Goal: Task Accomplishment & Management: Use online tool/utility

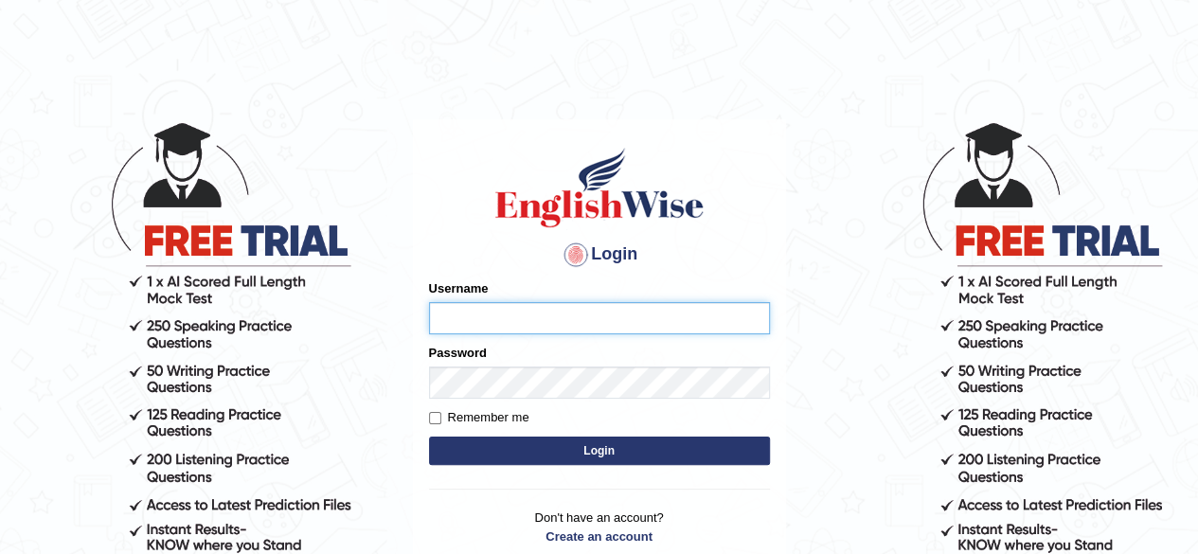
type input "Mugwunali"
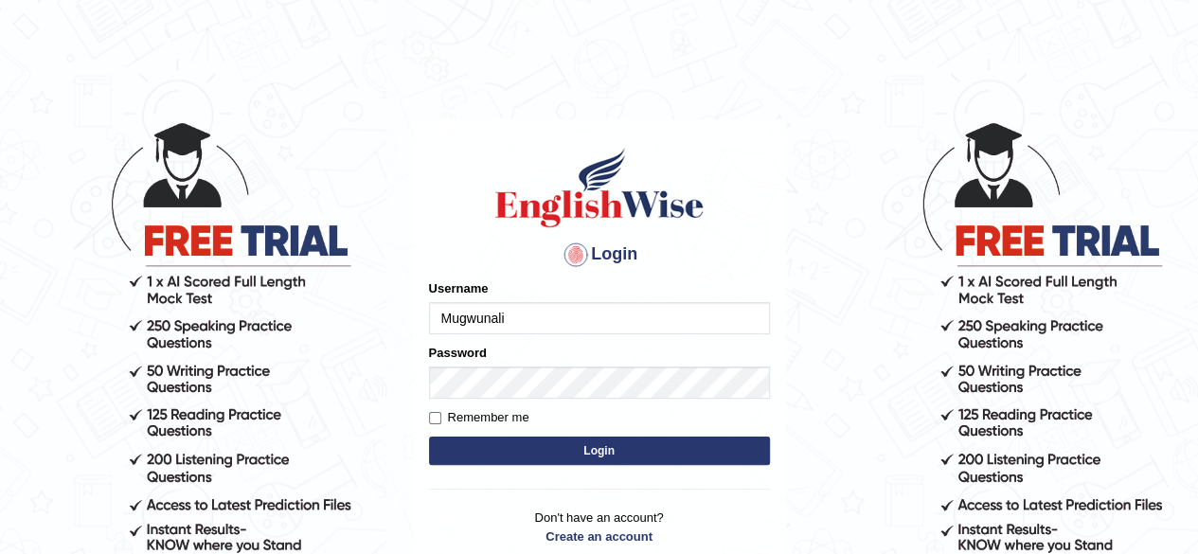
click at [868, 310] on body "Login Please fix the following errors: Username Mugwunali Password Remember me …" at bounding box center [599, 337] width 1198 height 554
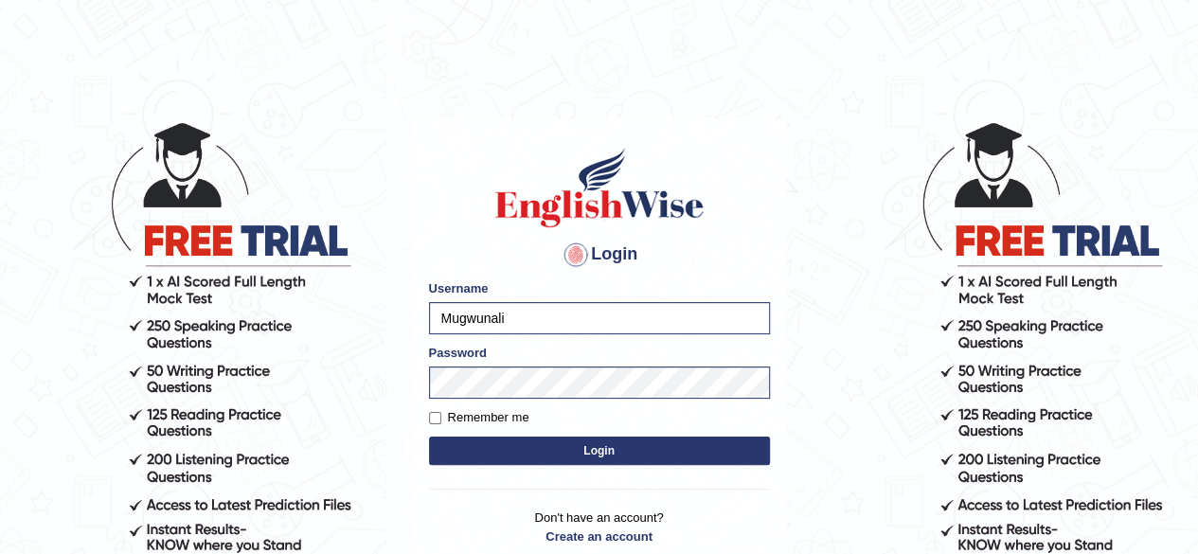
click at [599, 447] on button "Login" at bounding box center [599, 451] width 341 height 28
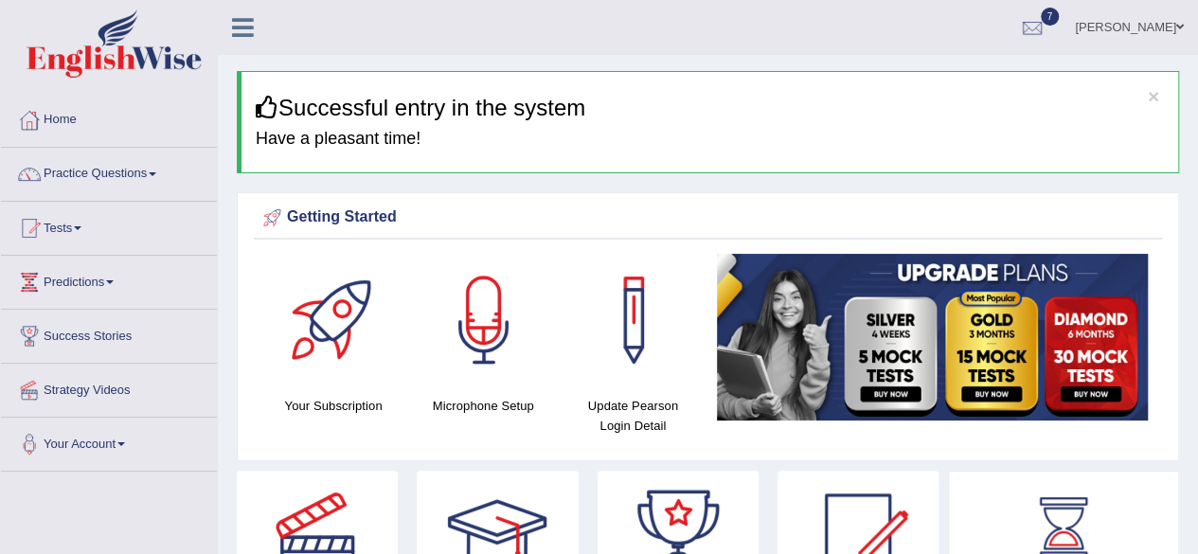
click at [156, 173] on span at bounding box center [153, 174] width 8 height 4
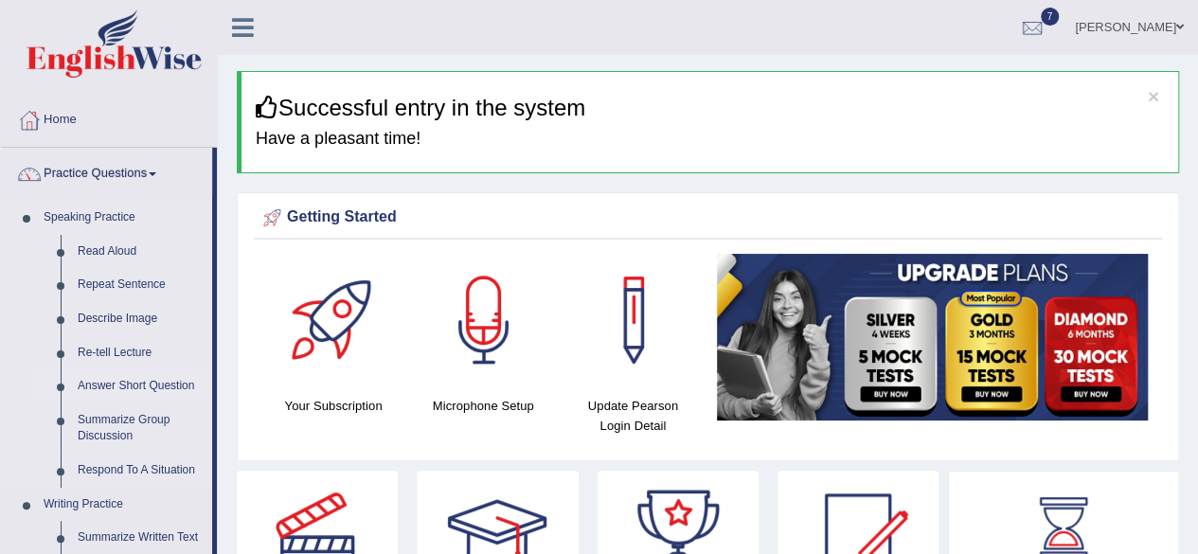
click at [138, 385] on link "Answer Short Question" at bounding box center [140, 386] width 143 height 34
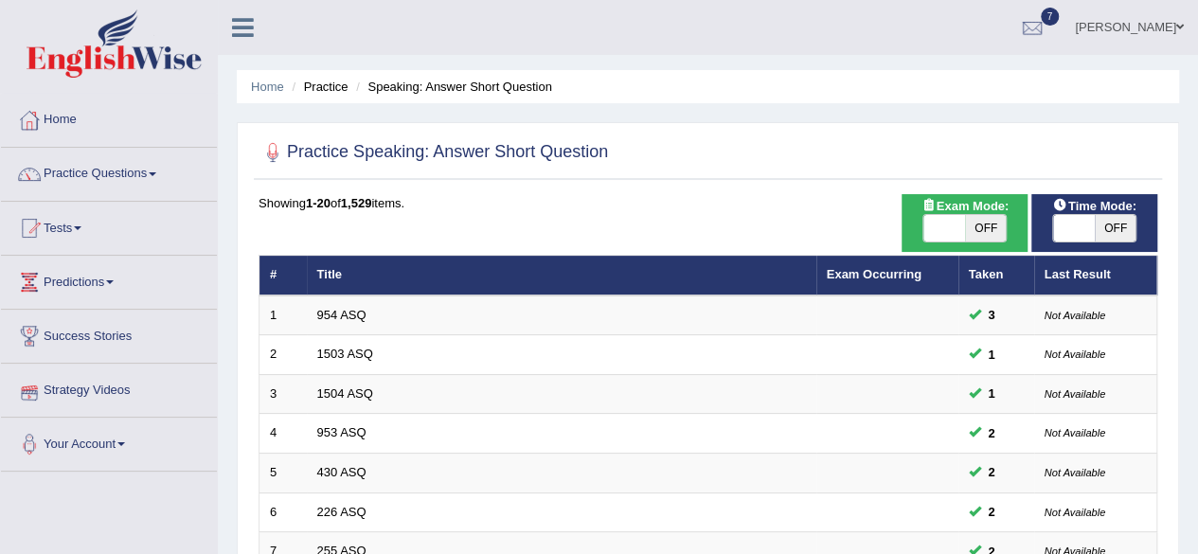
click at [129, 437] on link "Your Account" at bounding box center [109, 441] width 216 height 47
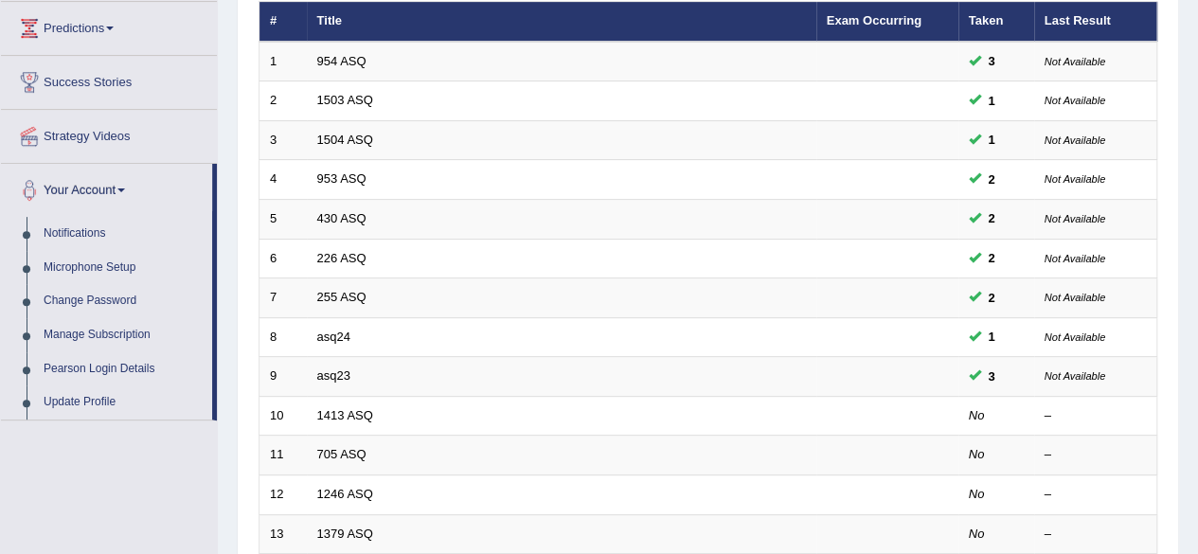
scroll to position [258, 0]
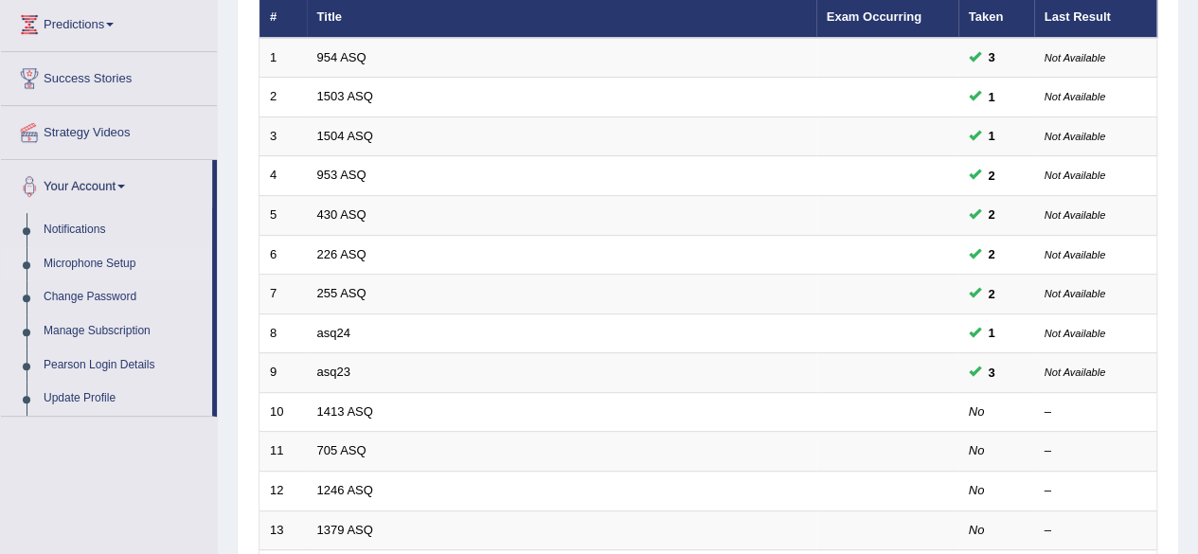
click at [109, 263] on link "Microphone Setup" at bounding box center [123, 264] width 177 height 34
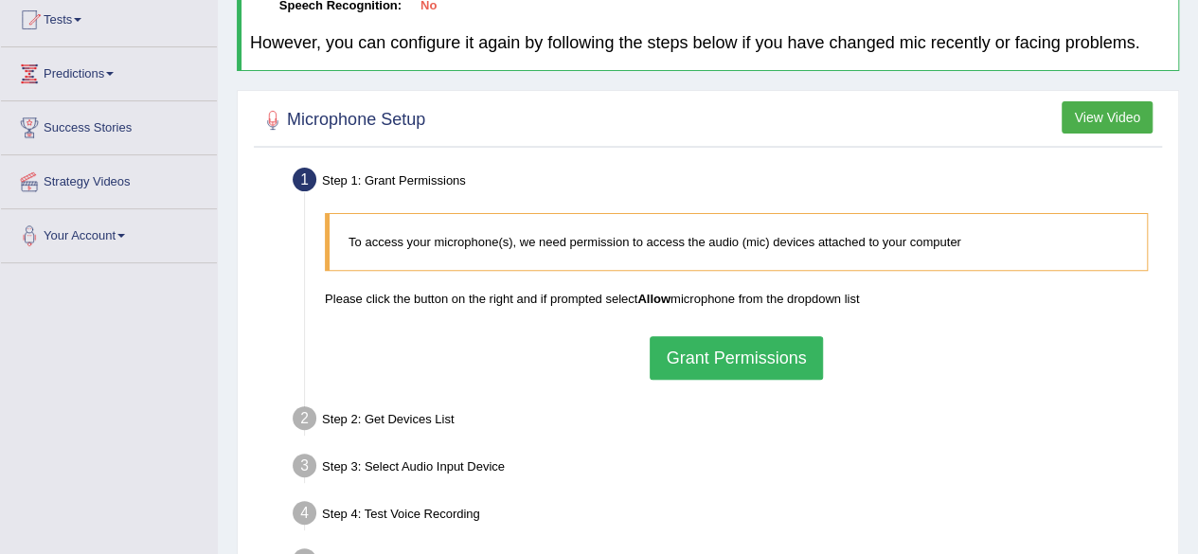
scroll to position [210, 0]
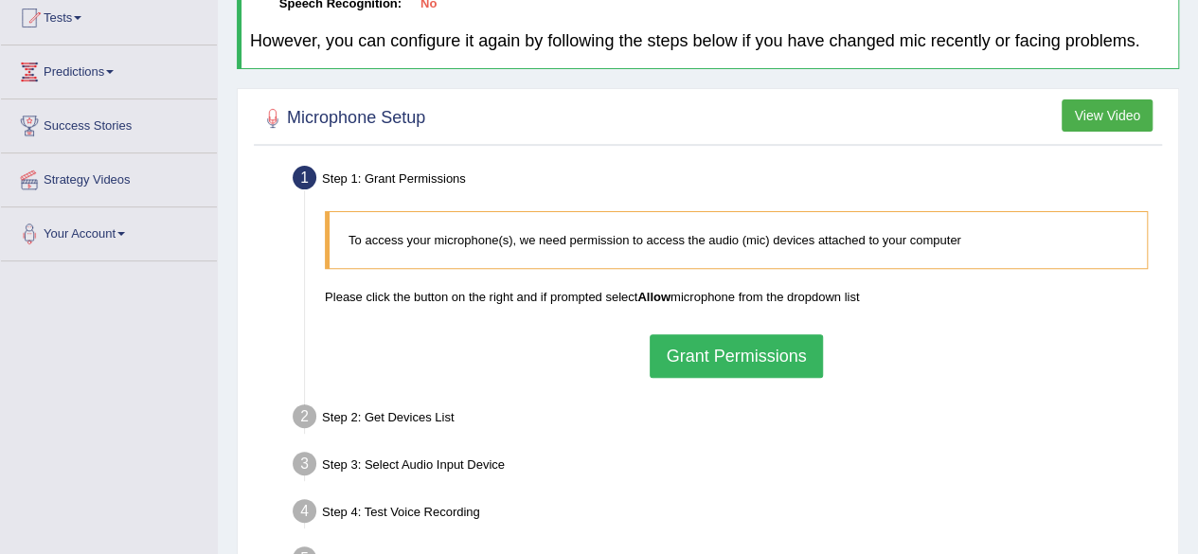
click at [769, 359] on button "Grant Permissions" at bounding box center [736, 356] width 172 height 44
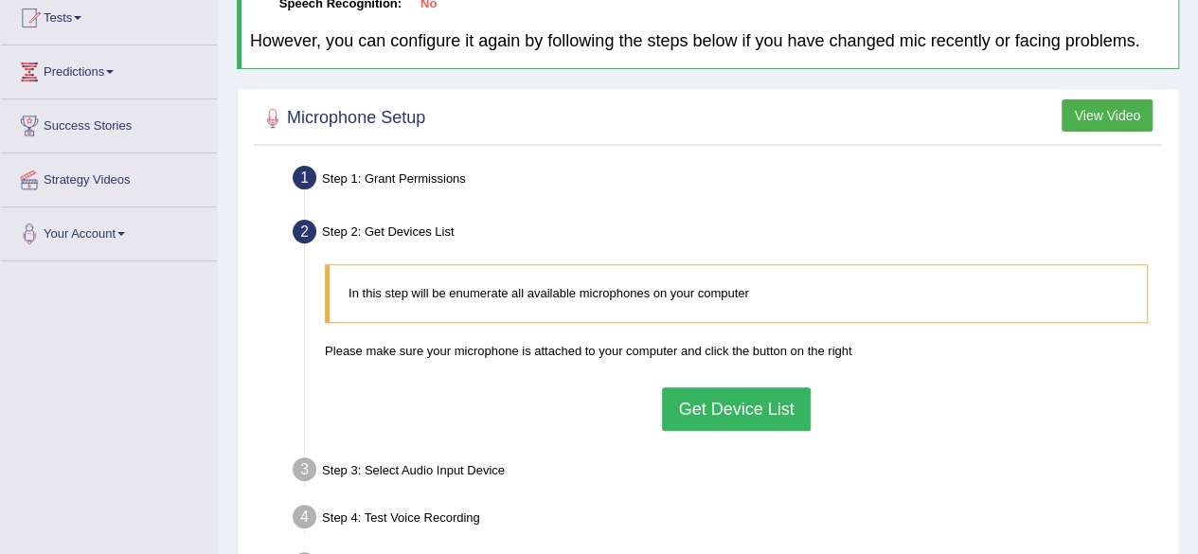
click at [780, 402] on button "Get Device List" at bounding box center [736, 409] width 148 height 44
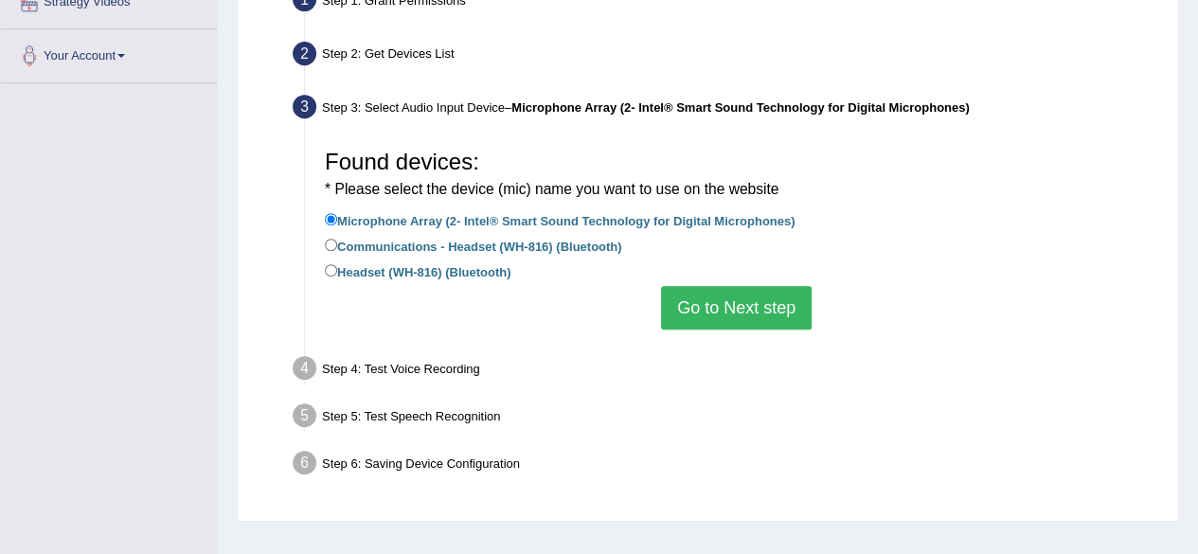
scroll to position [395, 0]
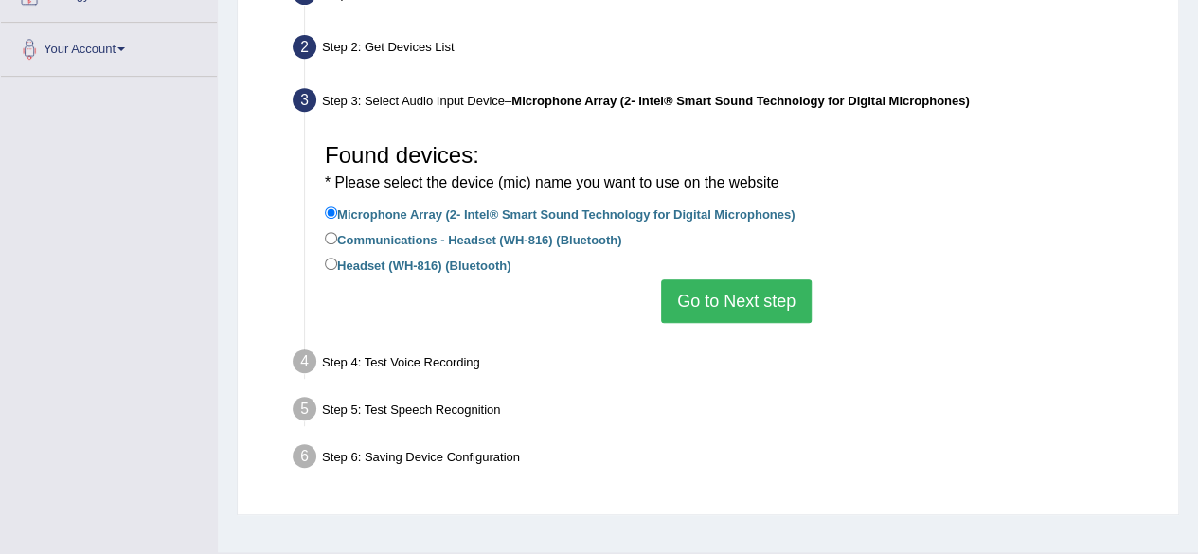
click at [788, 307] on button "Go to Next step" at bounding box center [736, 301] width 151 height 44
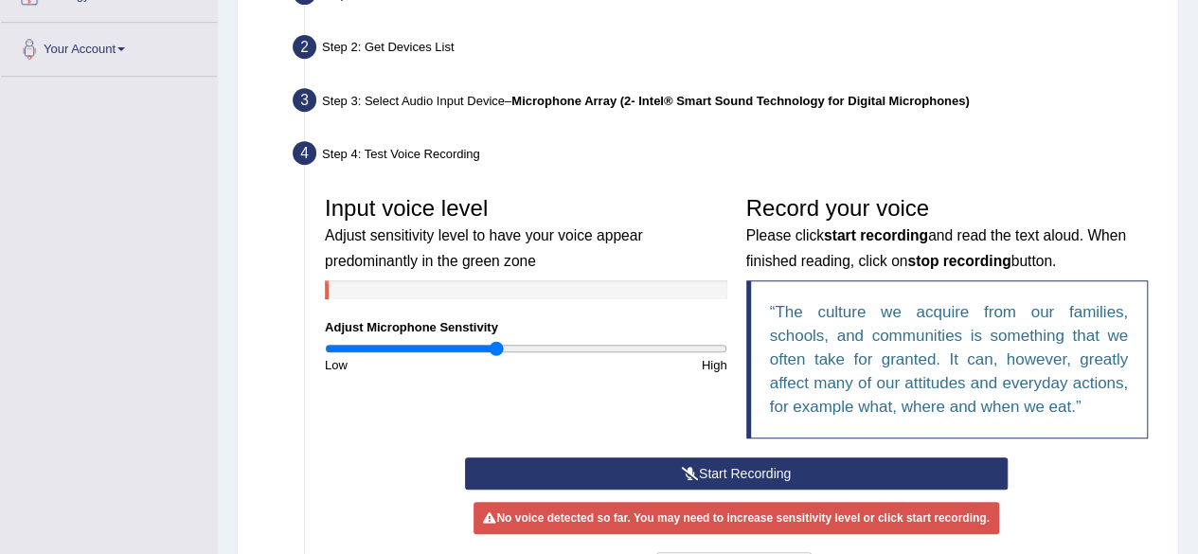
click at [762, 474] on button "Start Recording" at bounding box center [736, 473] width 543 height 32
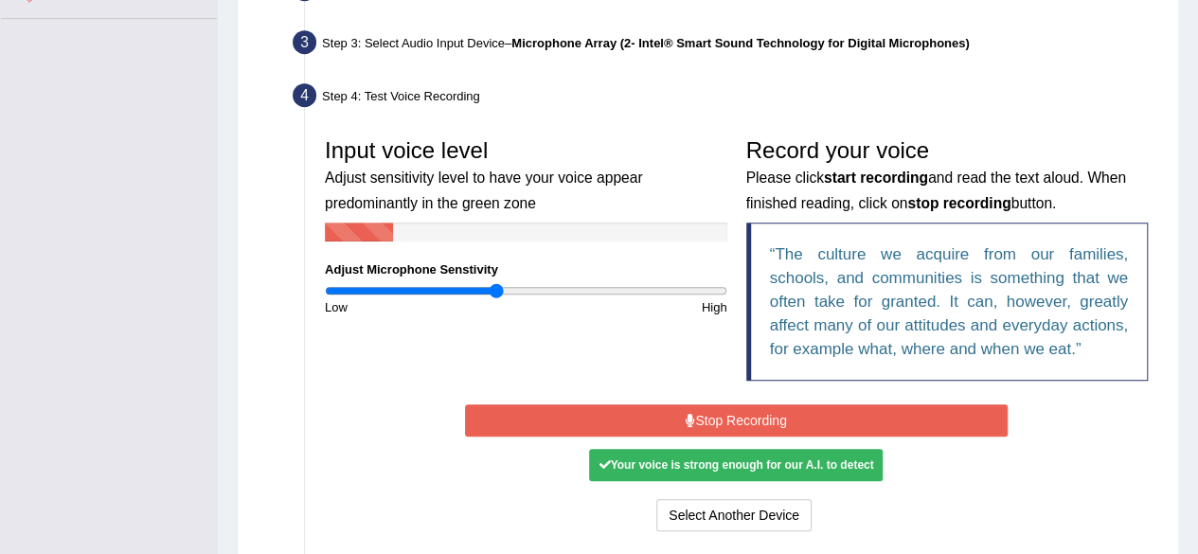
scroll to position [454, 0]
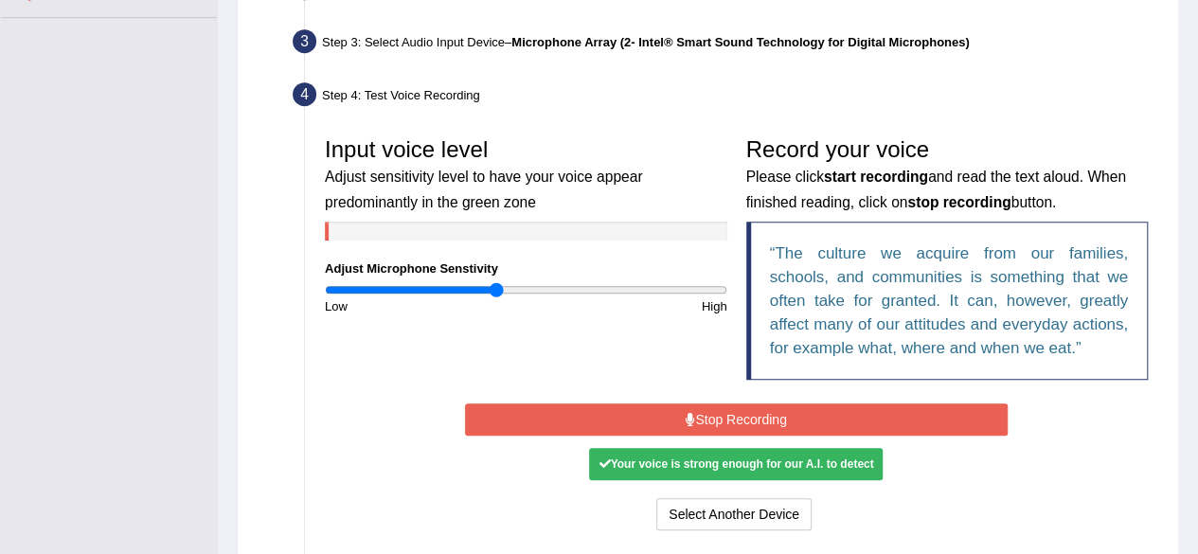
click at [997, 431] on button "Stop Recording" at bounding box center [736, 419] width 543 height 32
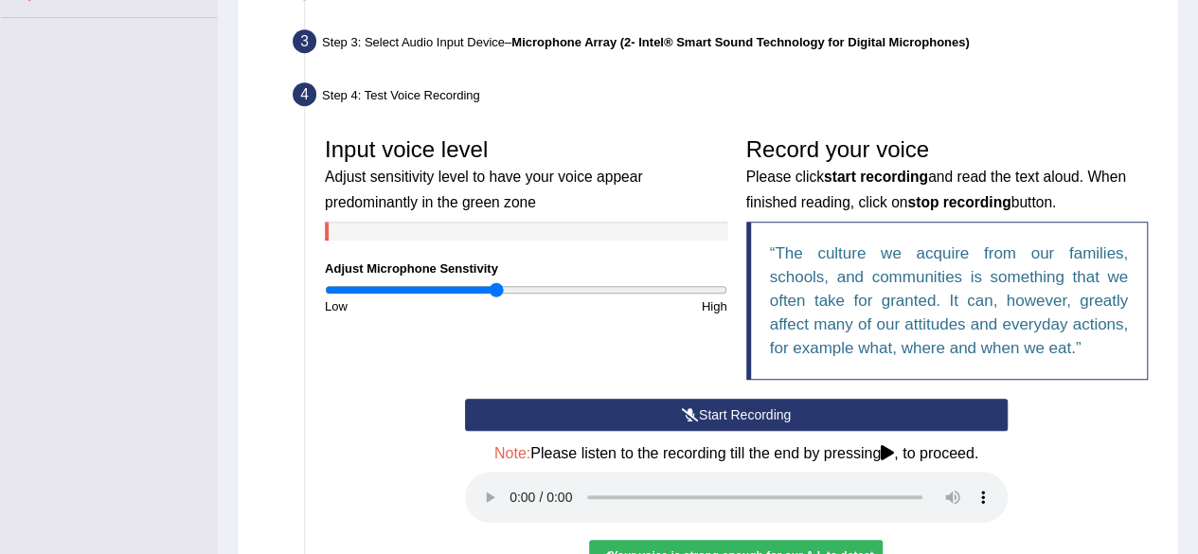
click at [997, 410] on button "Start Recording" at bounding box center [736, 415] width 543 height 32
click at [996, 399] on div "Start Recording Stop Recording Note: Please listen to the recording till the en…" at bounding box center [737, 513] width 562 height 228
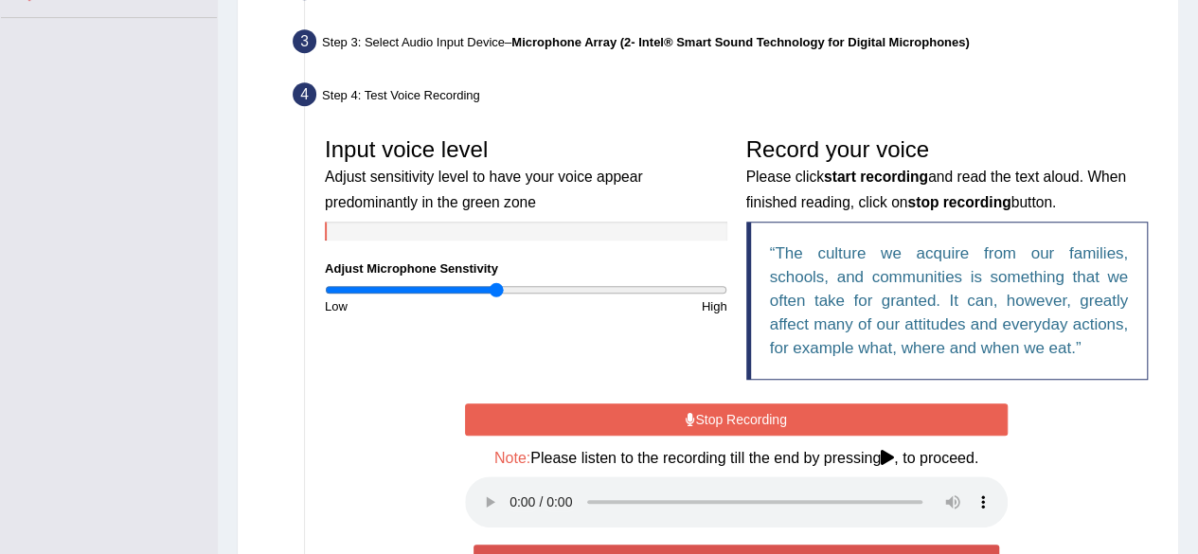
click at [996, 373] on blockquote "The culture we acquire from our families, schools, and communities is something…" at bounding box center [947, 301] width 403 height 158
click at [995, 367] on blockquote "The culture we acquire from our families, schools, and communities is something…" at bounding box center [947, 301] width 403 height 158
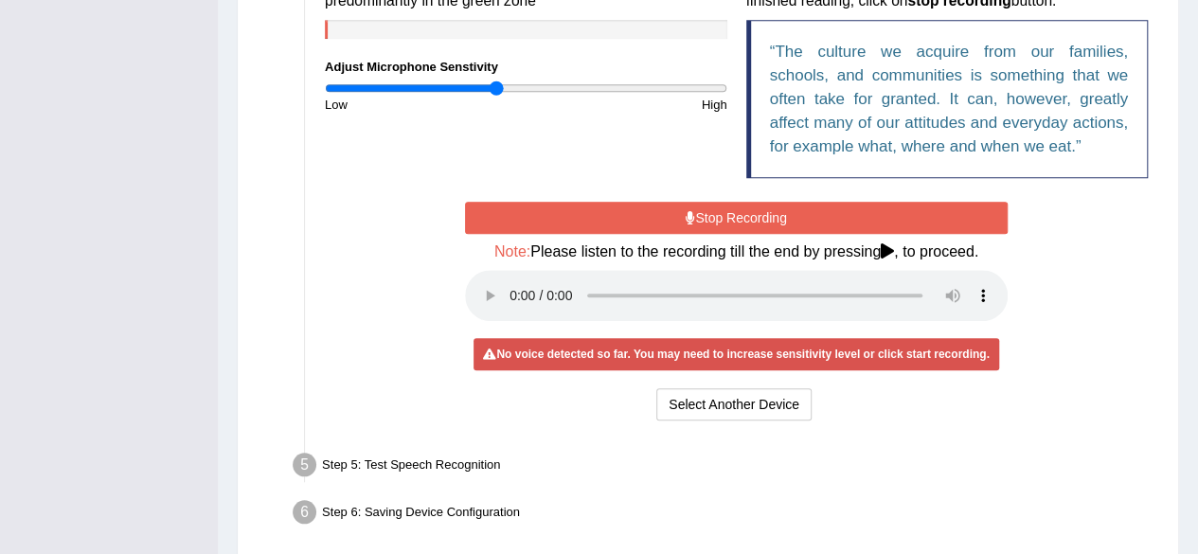
scroll to position [657, 0]
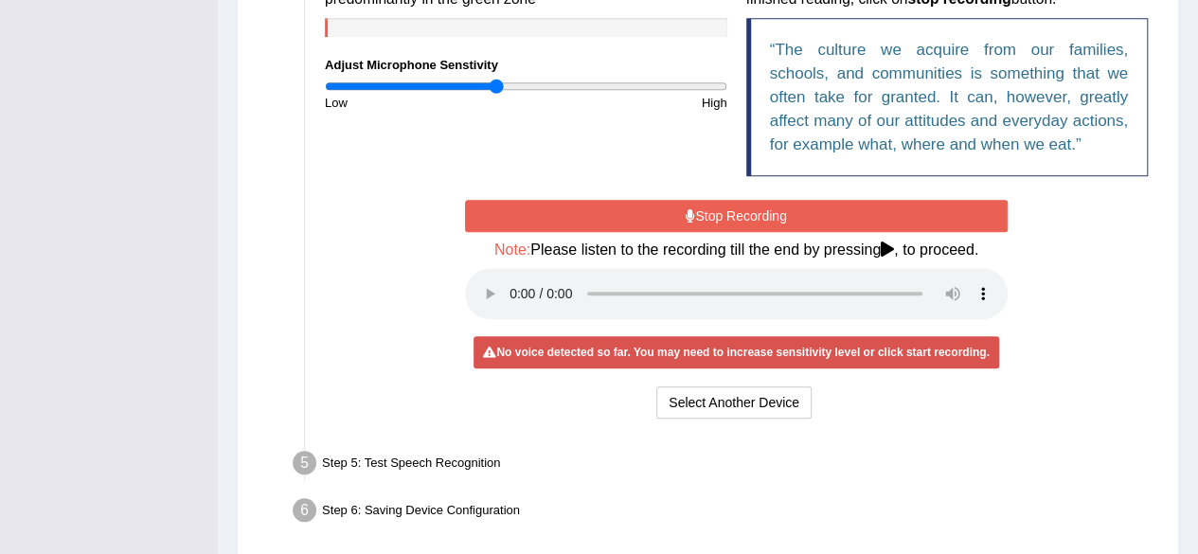
click at [928, 216] on button "Stop Recording" at bounding box center [736, 216] width 543 height 32
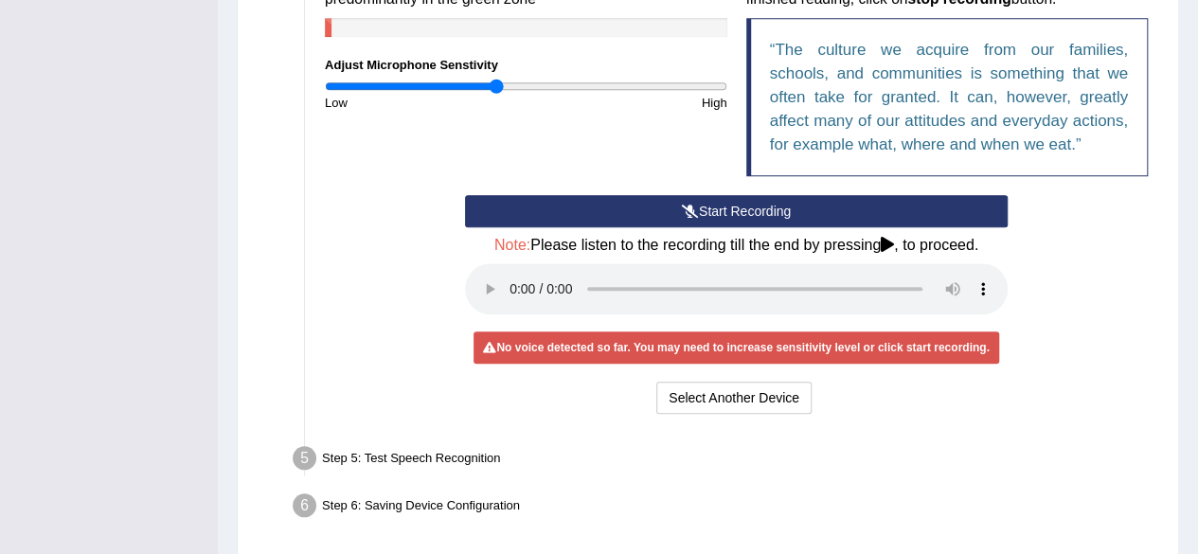
click at [610, 488] on div "Step 6: Saving Device Configuration" at bounding box center [727, 509] width 886 height 42
click at [718, 201] on button "Start Recording" at bounding box center [736, 211] width 543 height 32
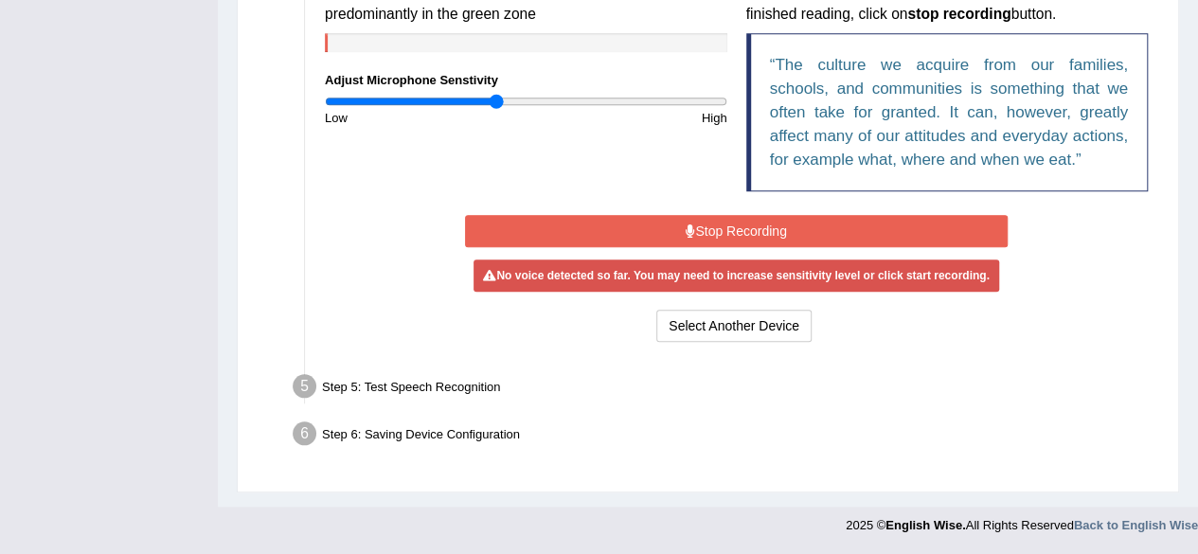
scroll to position [638, 0]
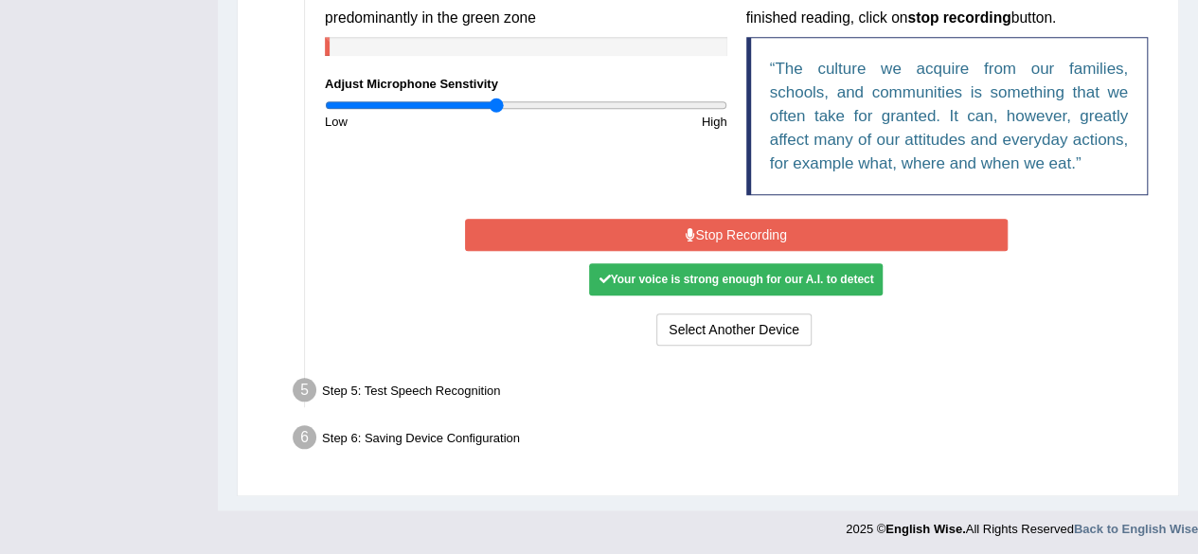
click at [727, 229] on button "Stop Recording" at bounding box center [736, 235] width 543 height 32
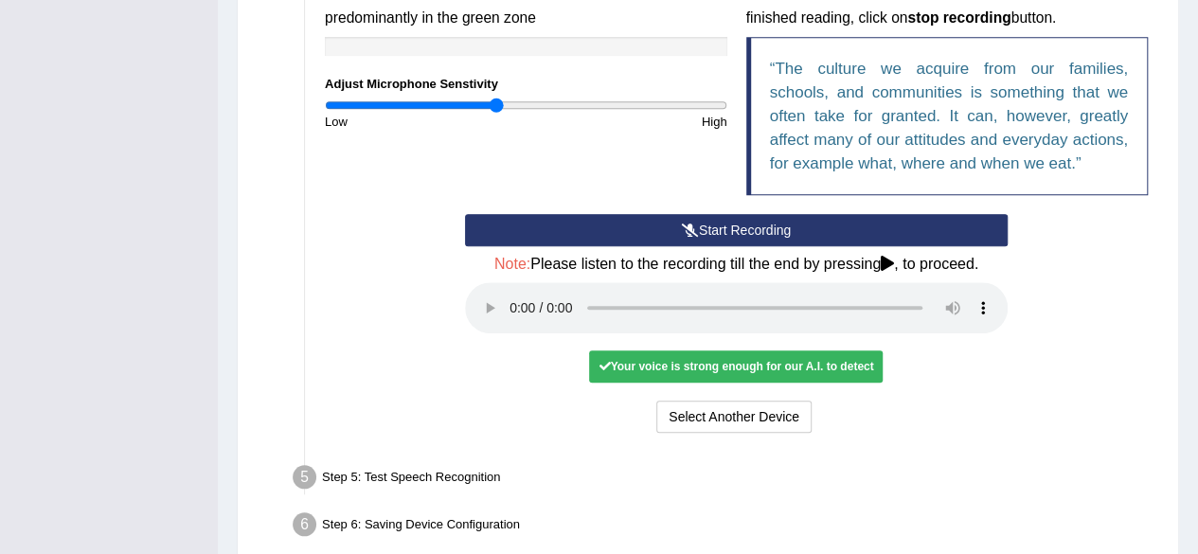
click at [1074, 414] on div "Start Recording Stop Recording Note: Please listen to the recording till the en…" at bounding box center [736, 326] width 842 height 224
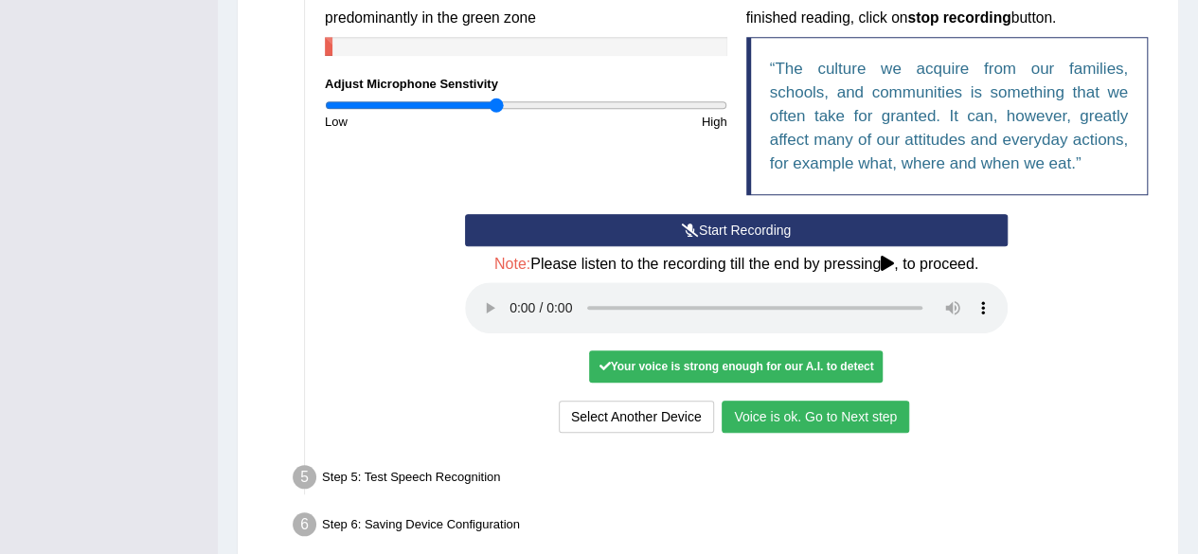
click at [868, 410] on button "Voice is ok. Go to Next step" at bounding box center [816, 417] width 188 height 32
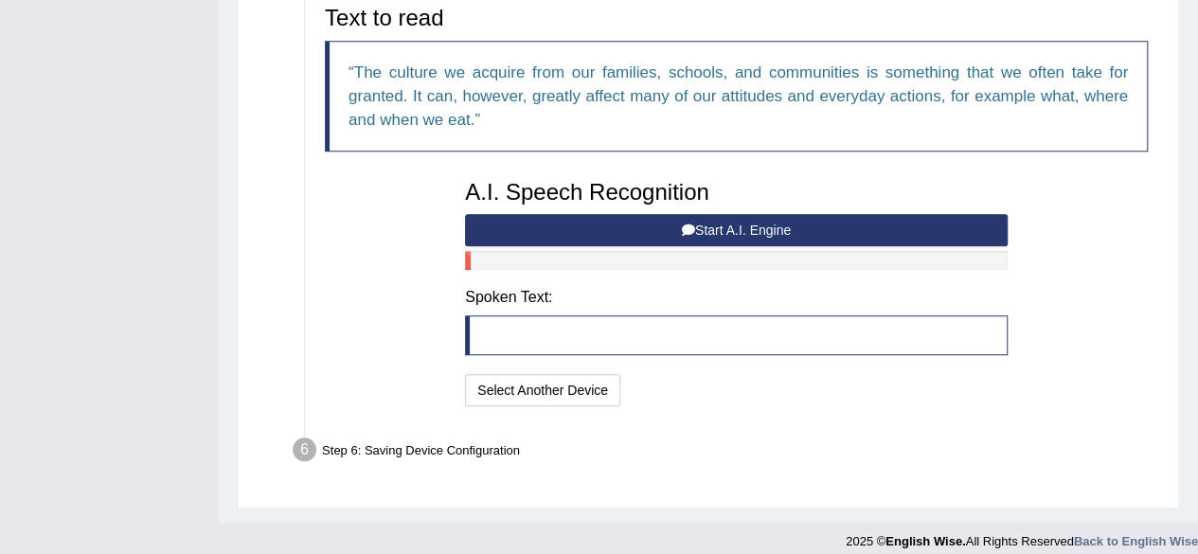
click at [771, 223] on button "Start A.I. Engine" at bounding box center [736, 230] width 543 height 32
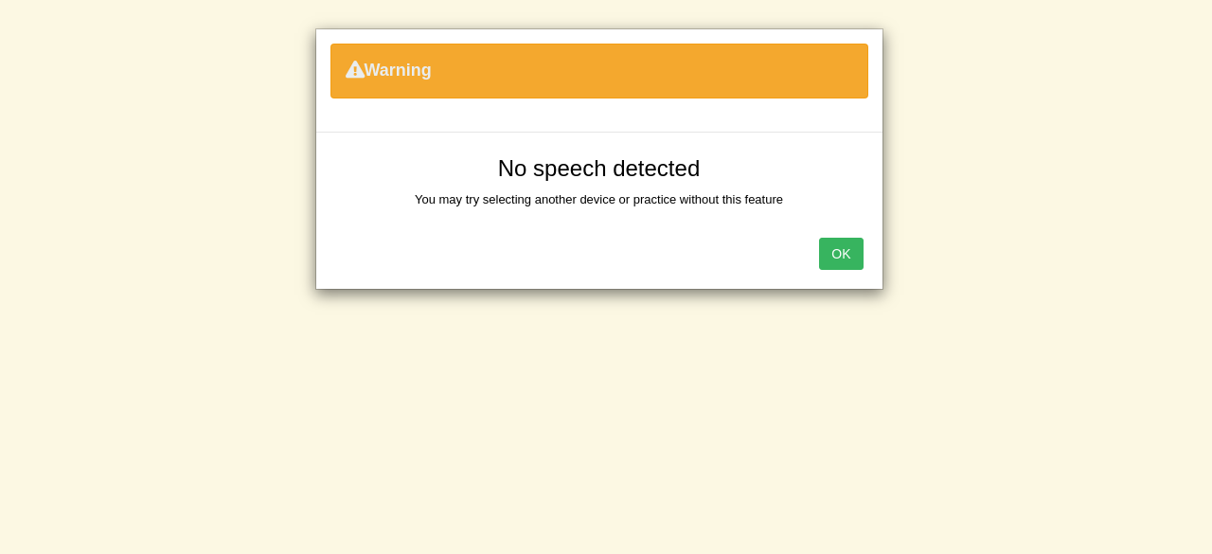
click at [833, 247] on button "OK" at bounding box center [841, 254] width 44 height 32
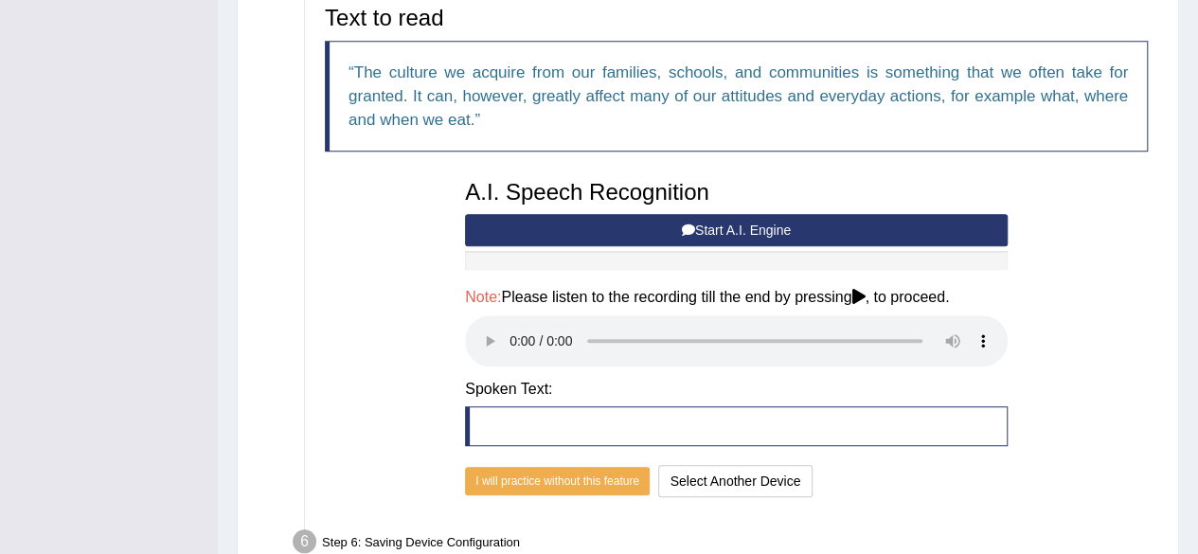
click at [941, 506] on div "Text to read The culture we acquire from our families, schools, and communities…" at bounding box center [736, 249] width 842 height 525
click at [791, 221] on button "Start A.I. Engine" at bounding box center [736, 230] width 543 height 32
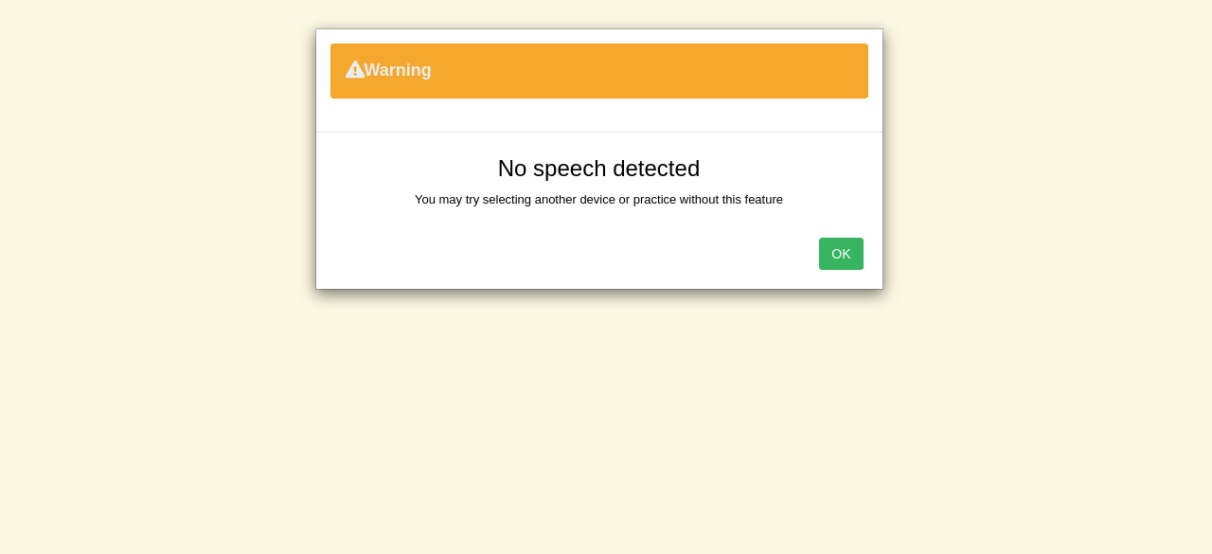
click at [836, 253] on button "OK" at bounding box center [841, 254] width 44 height 32
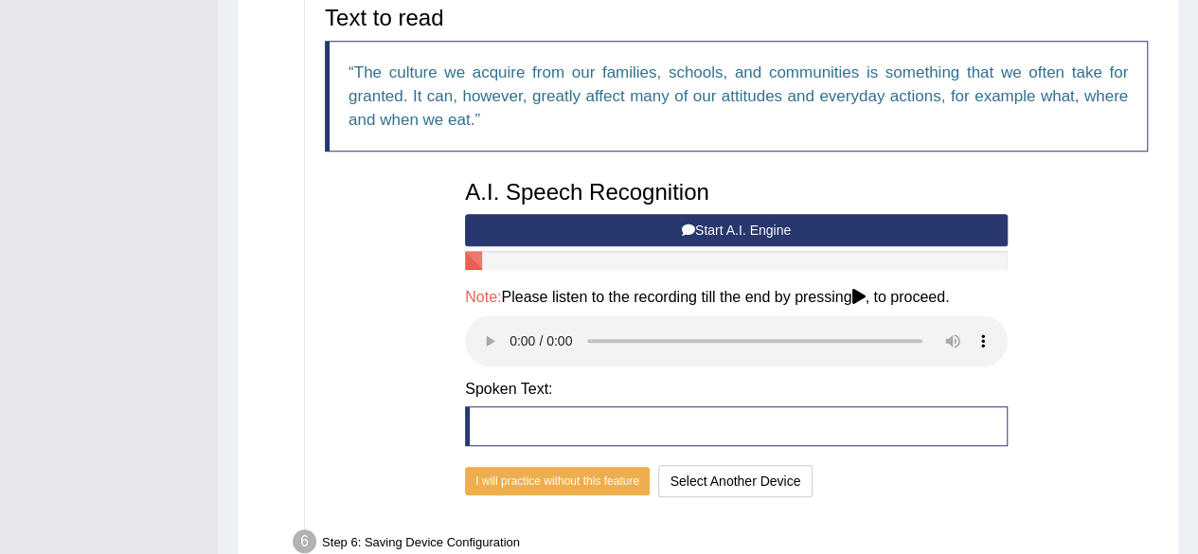
click at [1066, 443] on div "Text to read The culture we acquire from our families, schools, and communities…" at bounding box center [736, 249] width 842 height 506
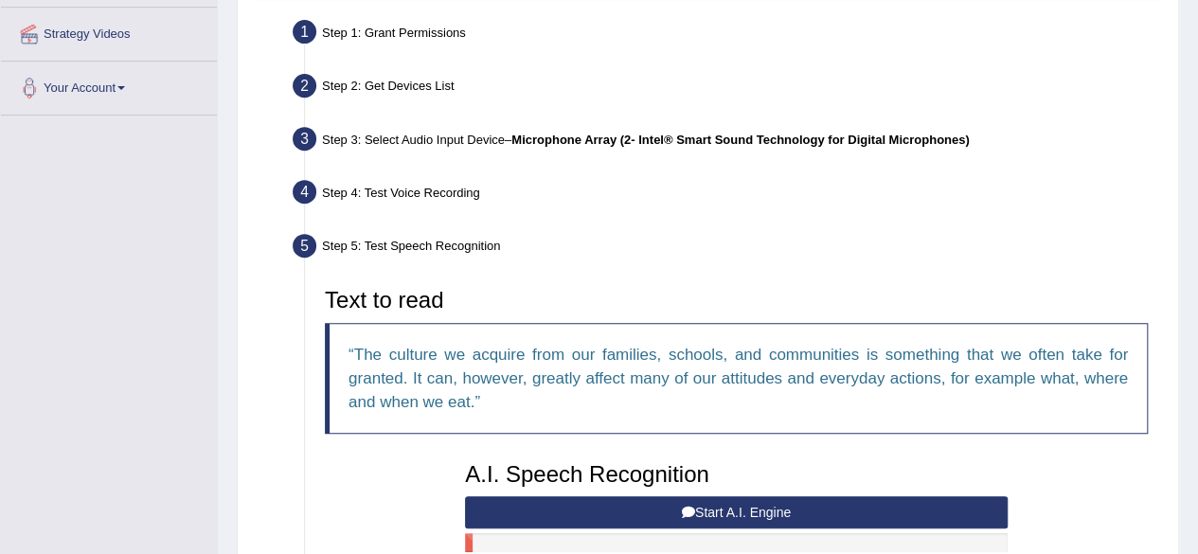
scroll to position [0, 0]
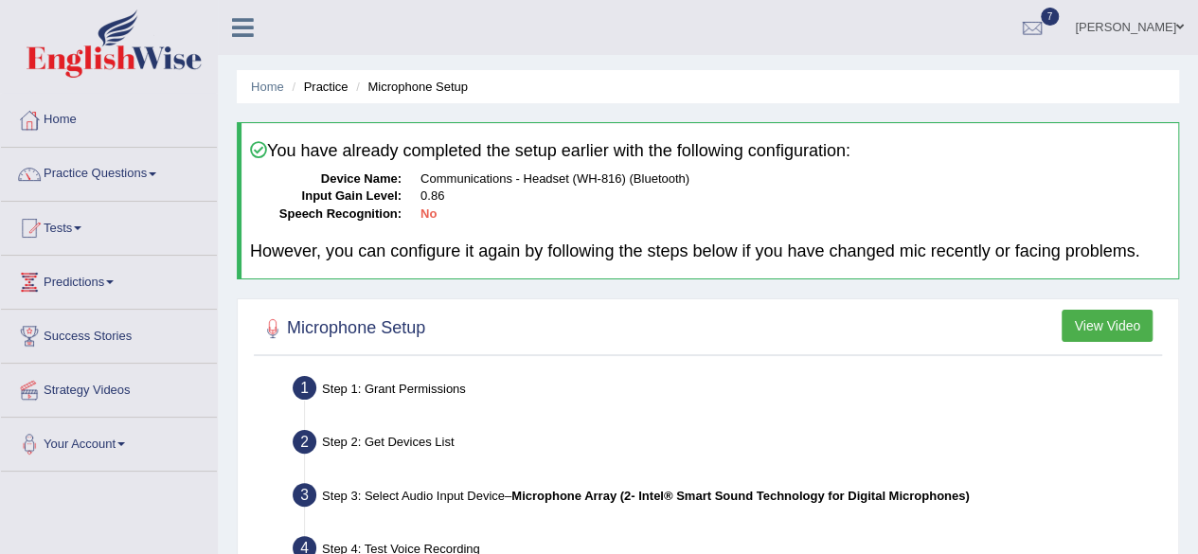
click at [1179, 27] on span at bounding box center [1180, 27] width 8 height 12
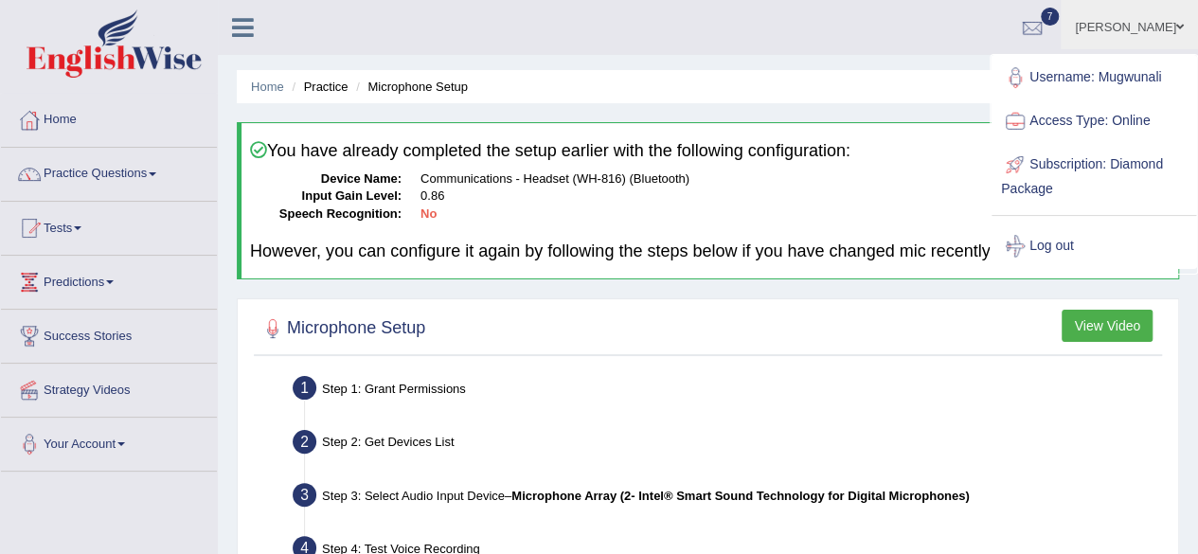
click at [1061, 254] on link "Log out" at bounding box center [1094, 246] width 205 height 44
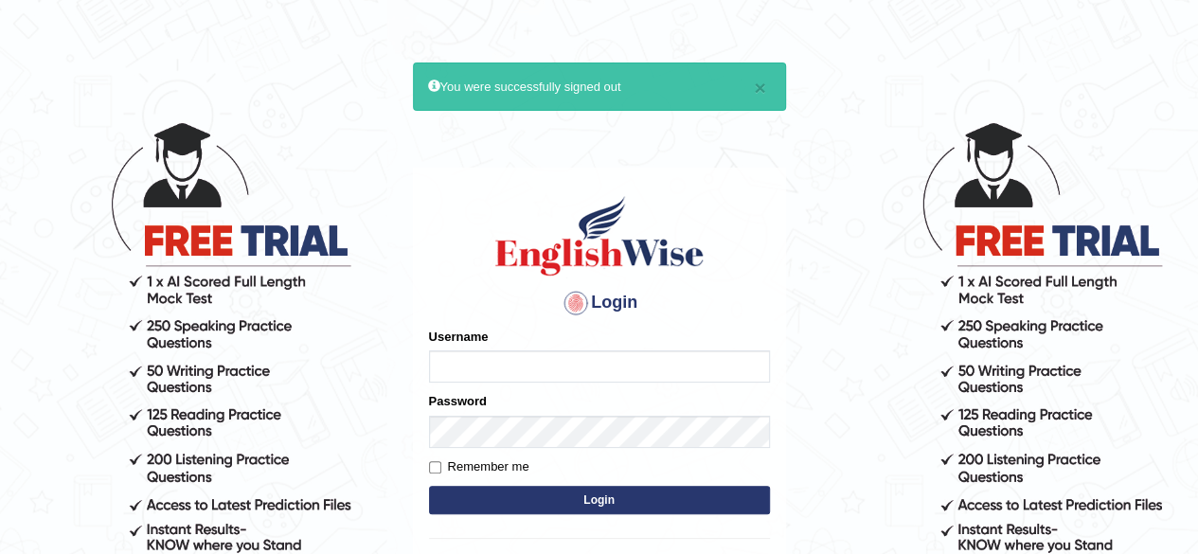
type input "Mugwunali"
click at [861, 343] on body "× You were successfully signed out Login Please fix the following errors: Usern…" at bounding box center [599, 337] width 1198 height 554
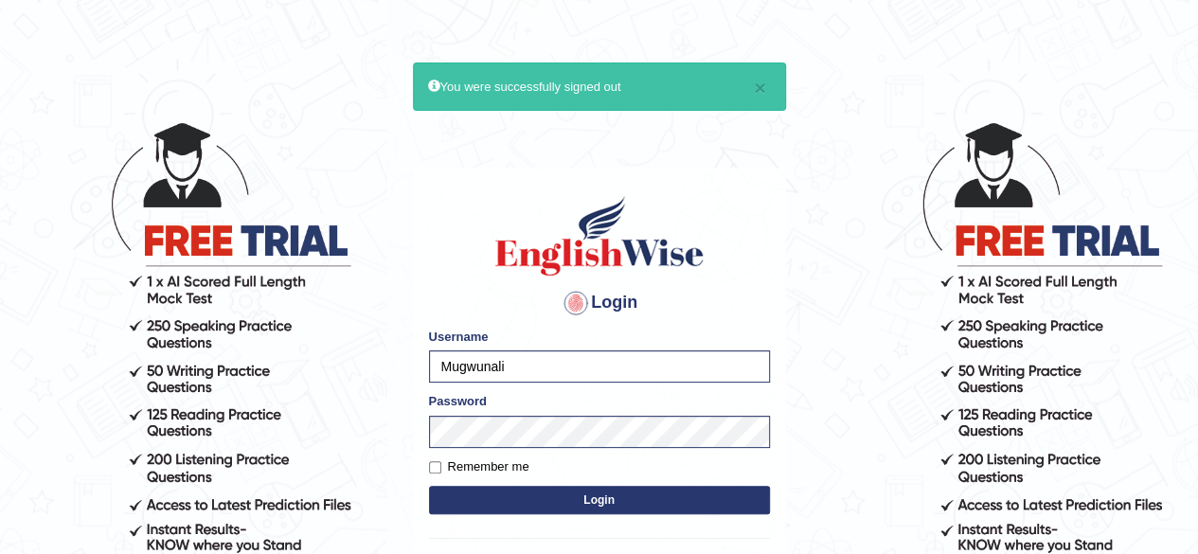
click at [1121, 126] on body "× You were successfully signed out Login Please fix the following errors: Usern…" at bounding box center [599, 337] width 1198 height 554
